Goal: Find specific page/section: Find specific page/section

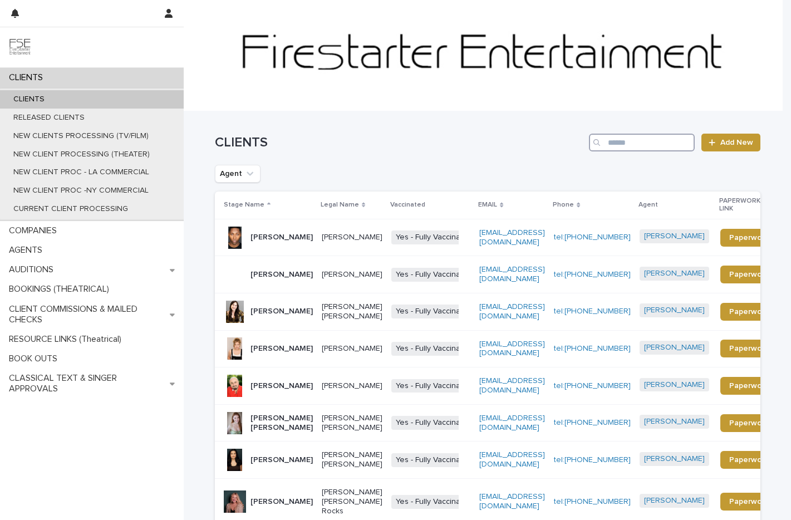
click at [644, 142] on input "Search" at bounding box center [642, 143] width 106 height 18
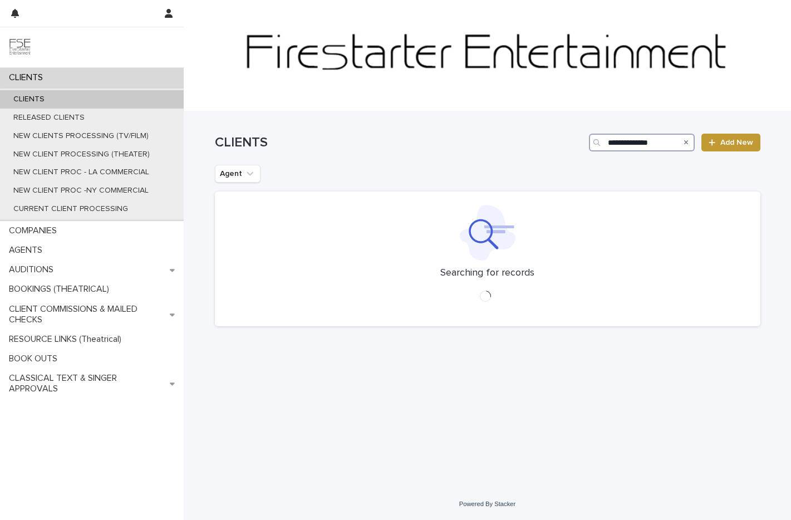
type input "**********"
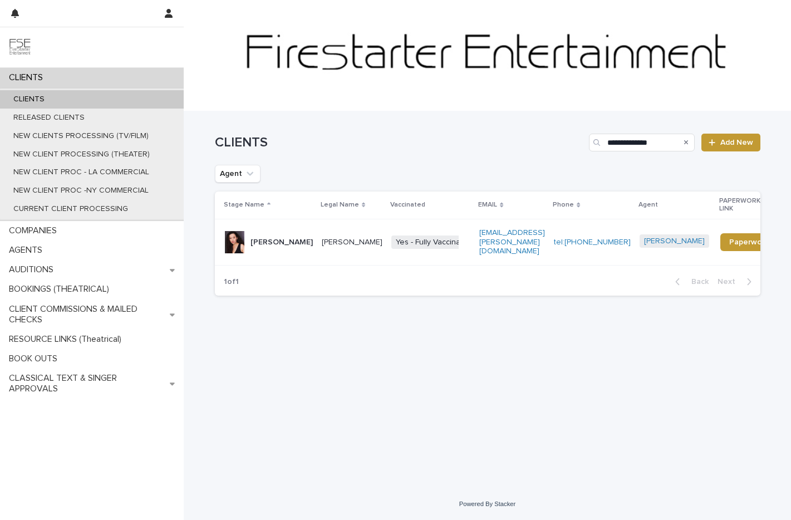
click at [267, 237] on div "Kailyn Leilani" at bounding box center [282, 242] width 62 height 18
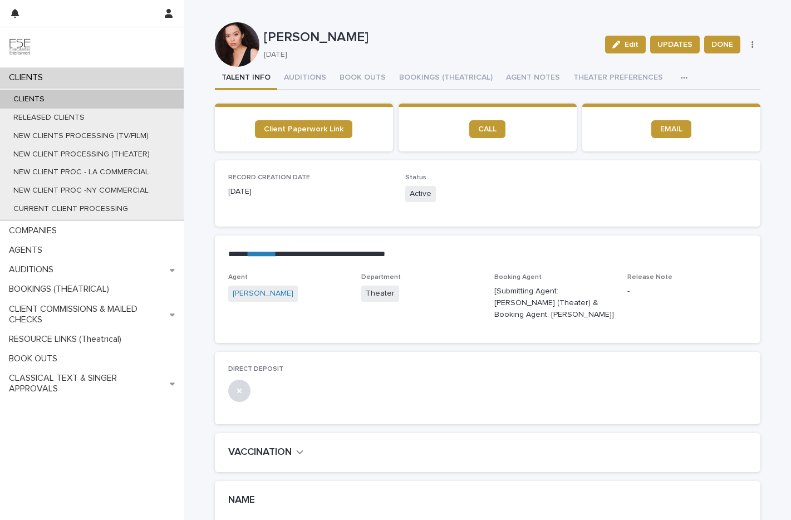
click at [675, 72] on button "button" at bounding box center [687, 78] width 25 height 22
click at [625, 110] on span "LINKS (REELS, RESUME & BREAKDOWN PROFILES)" at bounding box center [590, 107] width 179 height 8
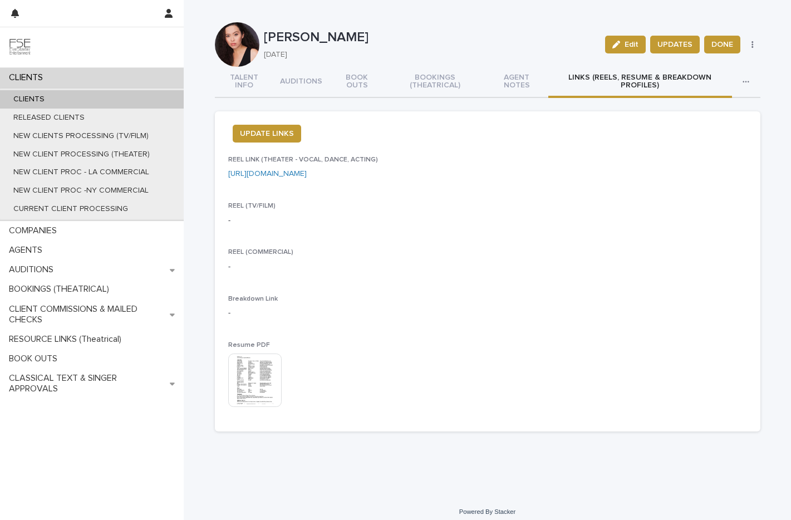
click at [253, 378] on img at bounding box center [254, 380] width 53 height 53
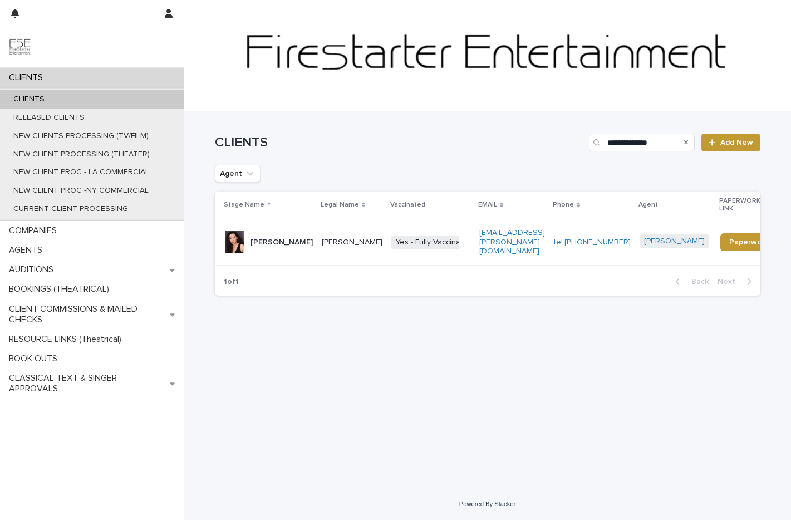
click at [270, 238] on p "Kailyn Leilani" at bounding box center [282, 242] width 62 height 9
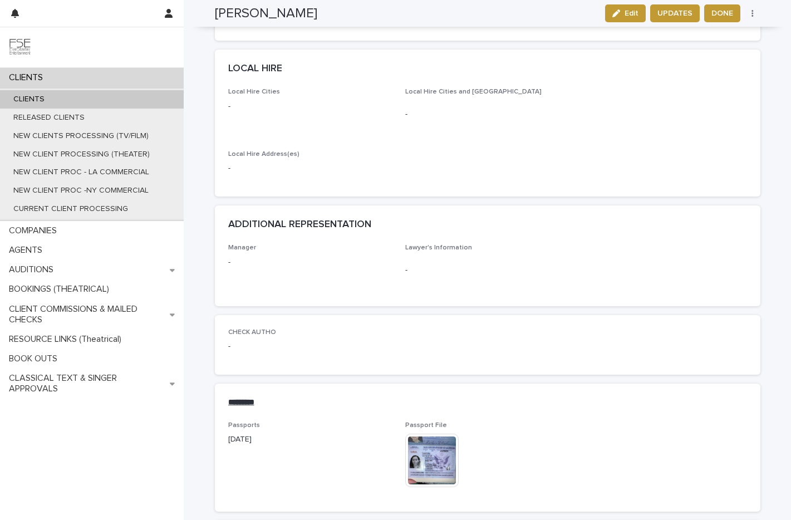
scroll to position [1356, 0]
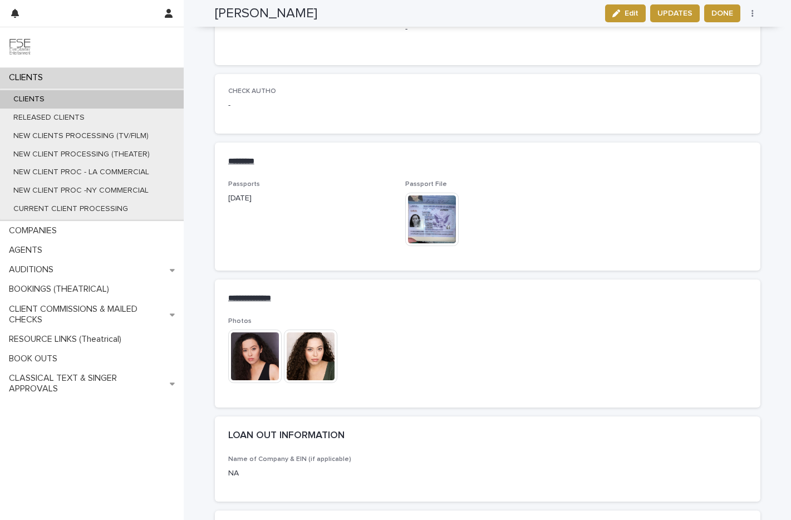
click at [316, 345] on img at bounding box center [310, 356] width 53 height 53
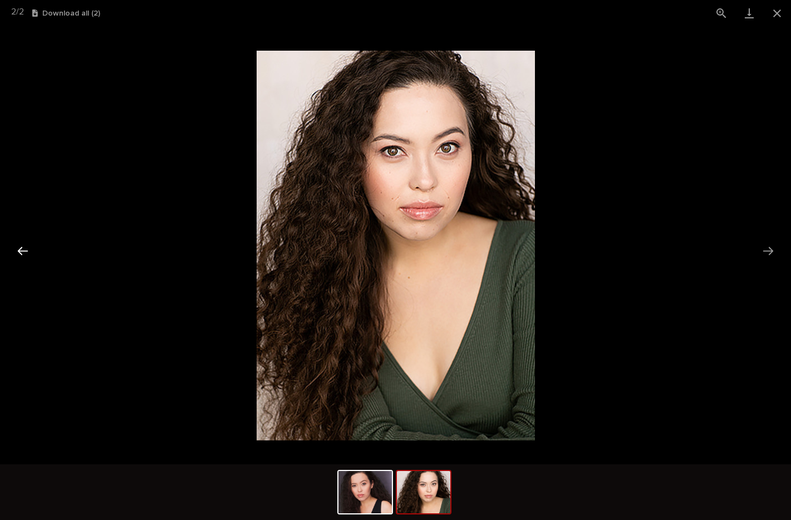
click at [25, 247] on button "Previous slide" at bounding box center [22, 251] width 23 height 22
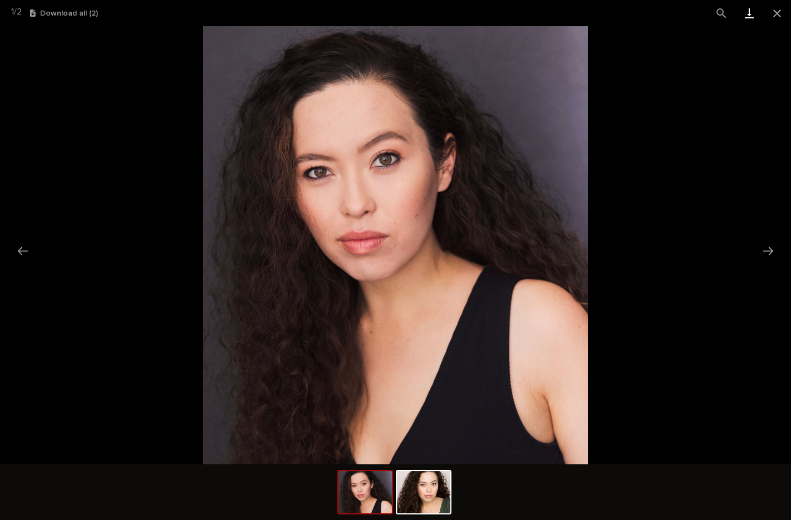
click at [747, 16] on link "Download" at bounding box center [750, 13] width 28 height 26
